Goal: Find specific page/section: Find specific page/section

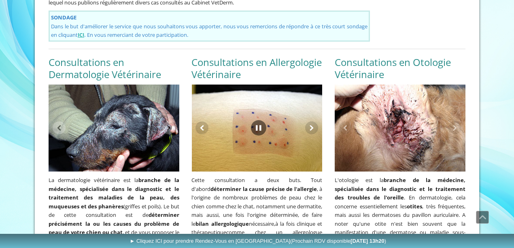
scroll to position [648, 0]
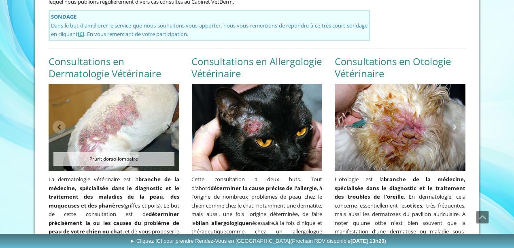
click at [164, 175] on p "La dermatologie vétérinaire est la branche de la médecine, spécialisée dans le …" at bounding box center [114, 214] width 131 height 79
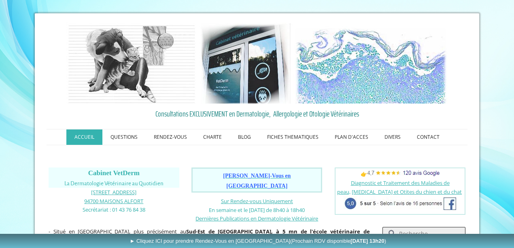
scroll to position [0, 0]
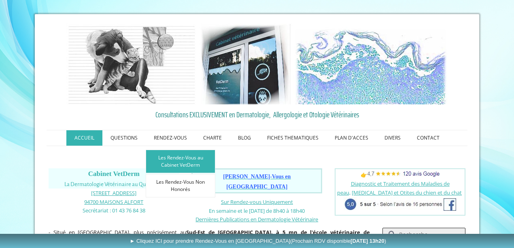
click at [179, 161] on link "Les Rendez-Vous au Cabinet VetDerm" at bounding box center [181, 161] width 70 height 23
